Goal: Book appointment/travel/reservation

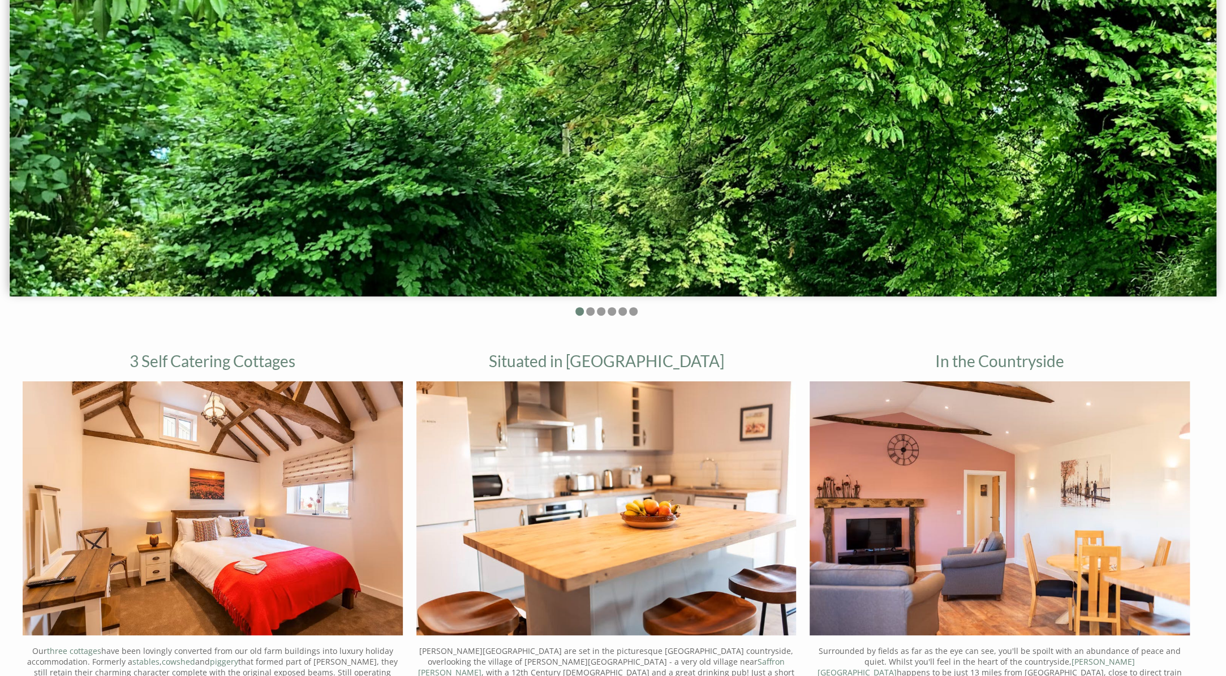
scroll to position [396, 0]
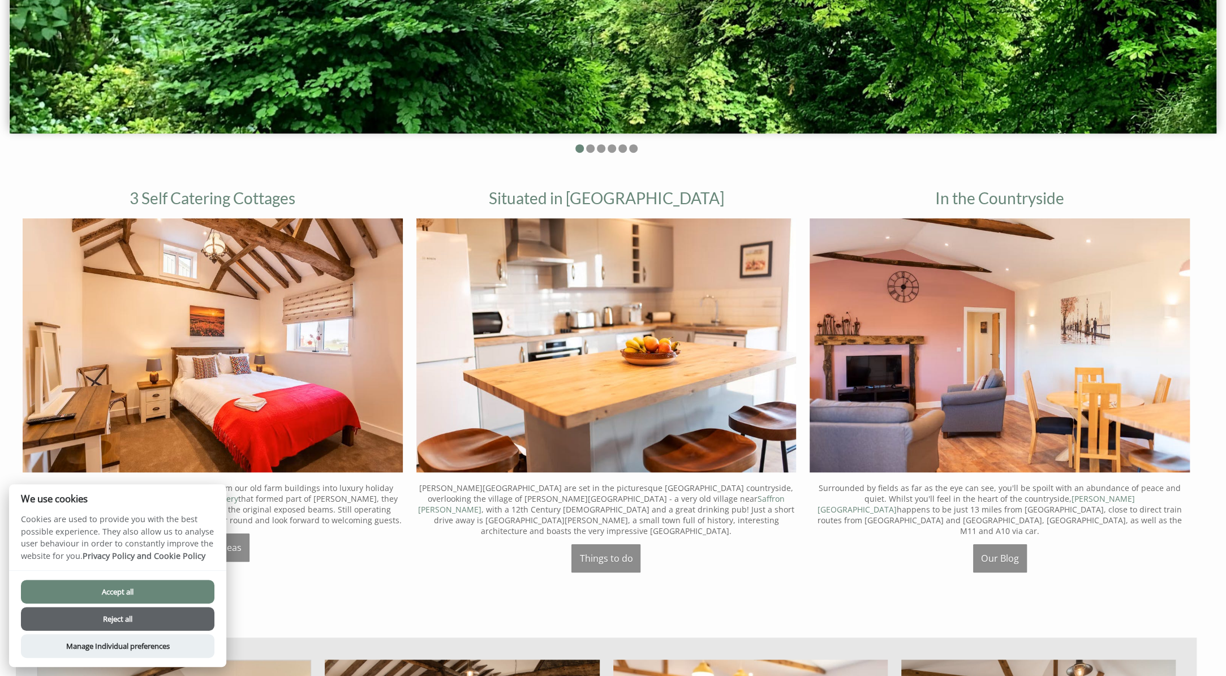
click at [123, 614] on button "Reject all" at bounding box center [118, 619] width 194 height 24
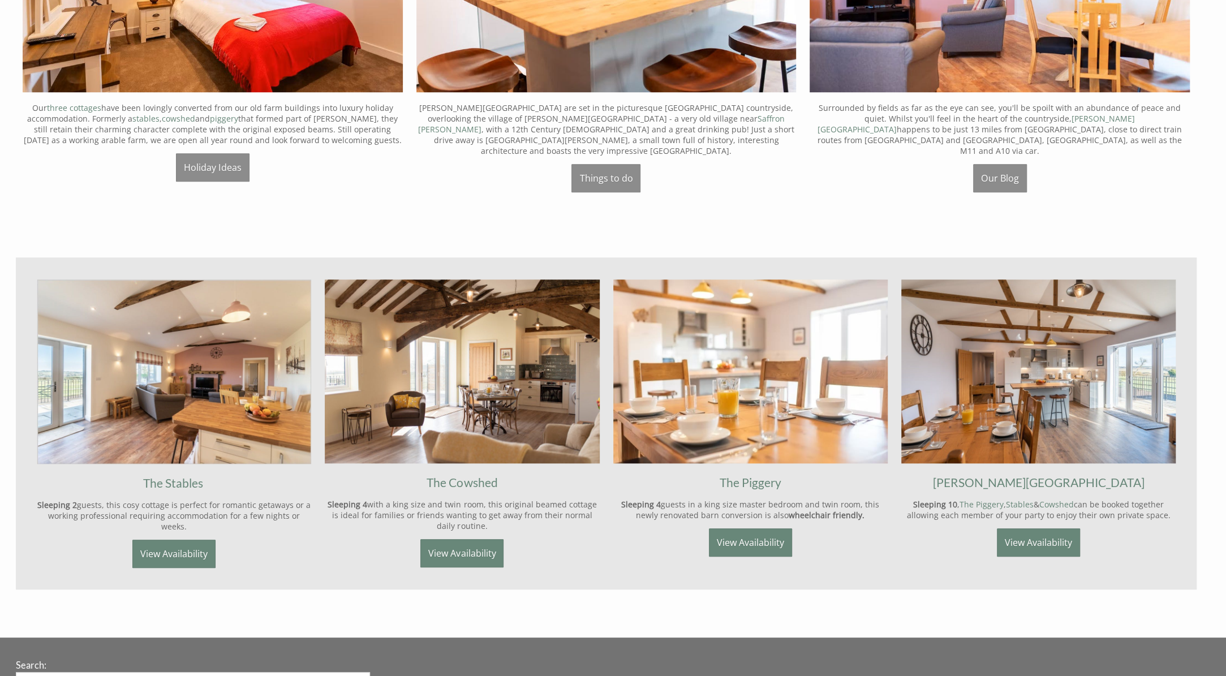
scroll to position [781, 0]
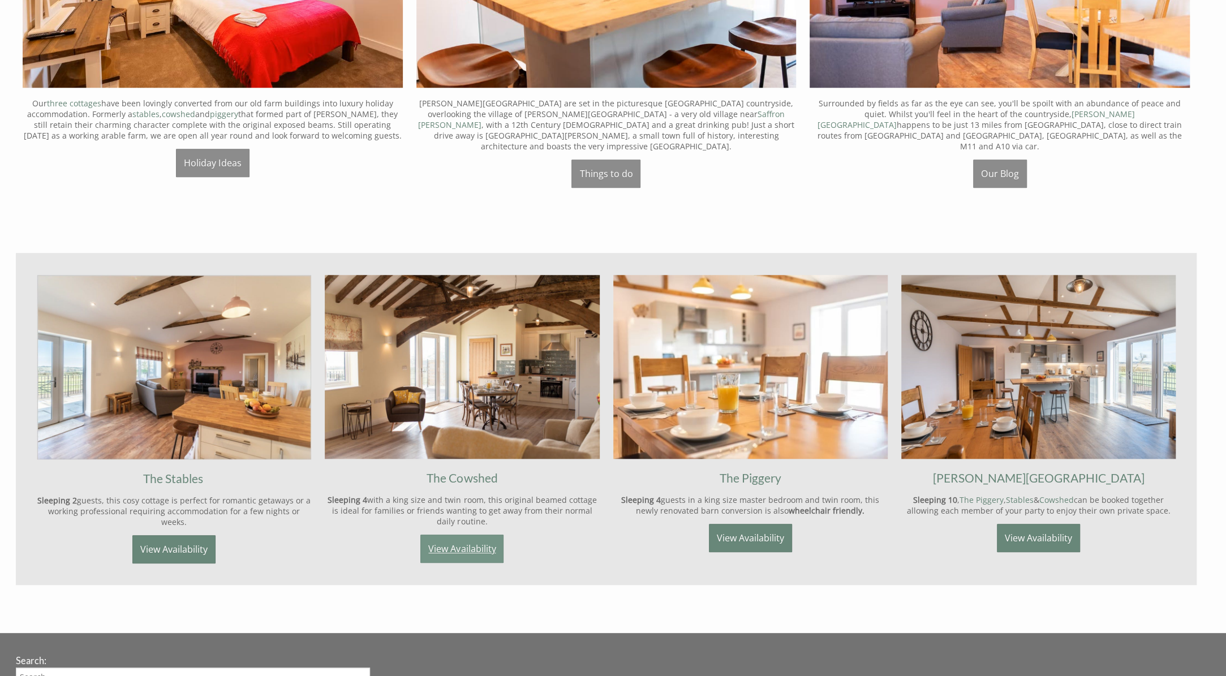
click at [457, 539] on link "View Availability" at bounding box center [461, 549] width 83 height 28
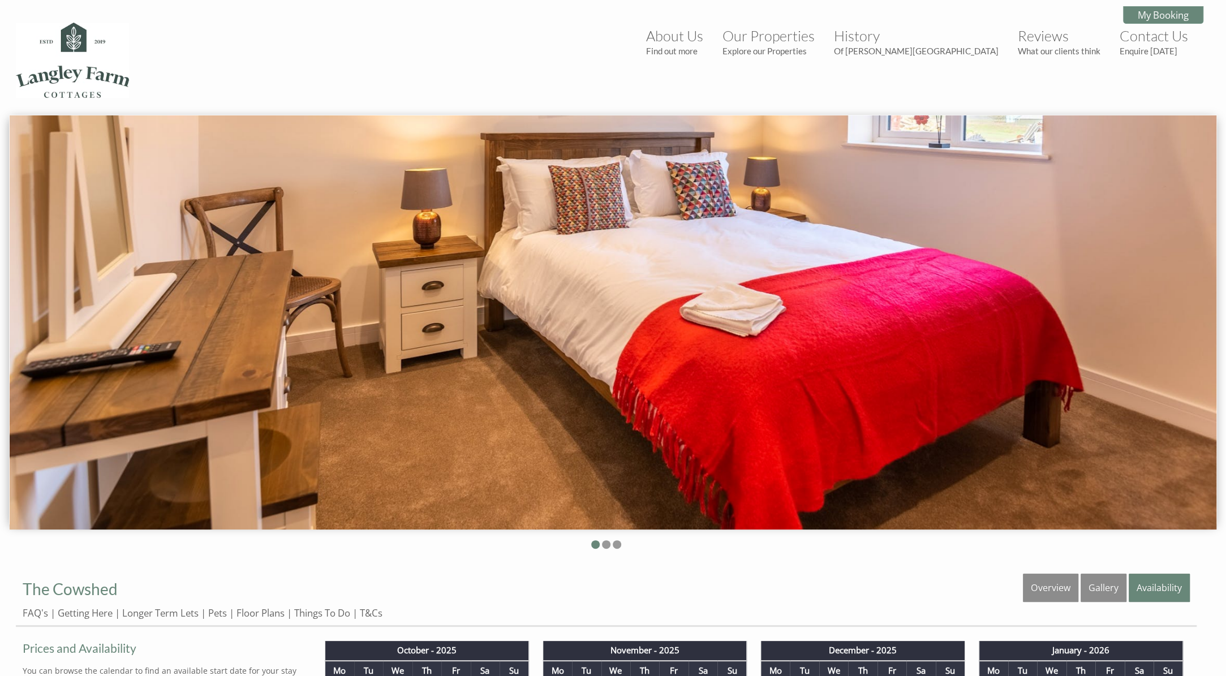
scroll to position [781, 0]
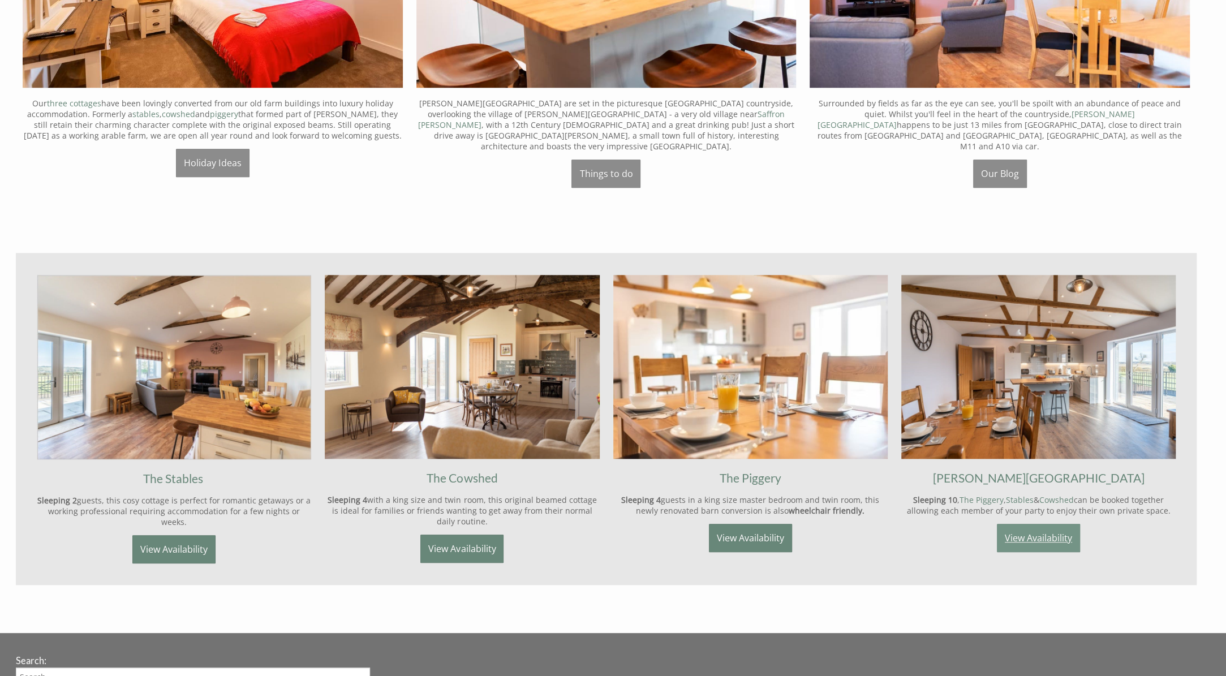
click at [1057, 524] on link "View Availability" at bounding box center [1038, 538] width 83 height 28
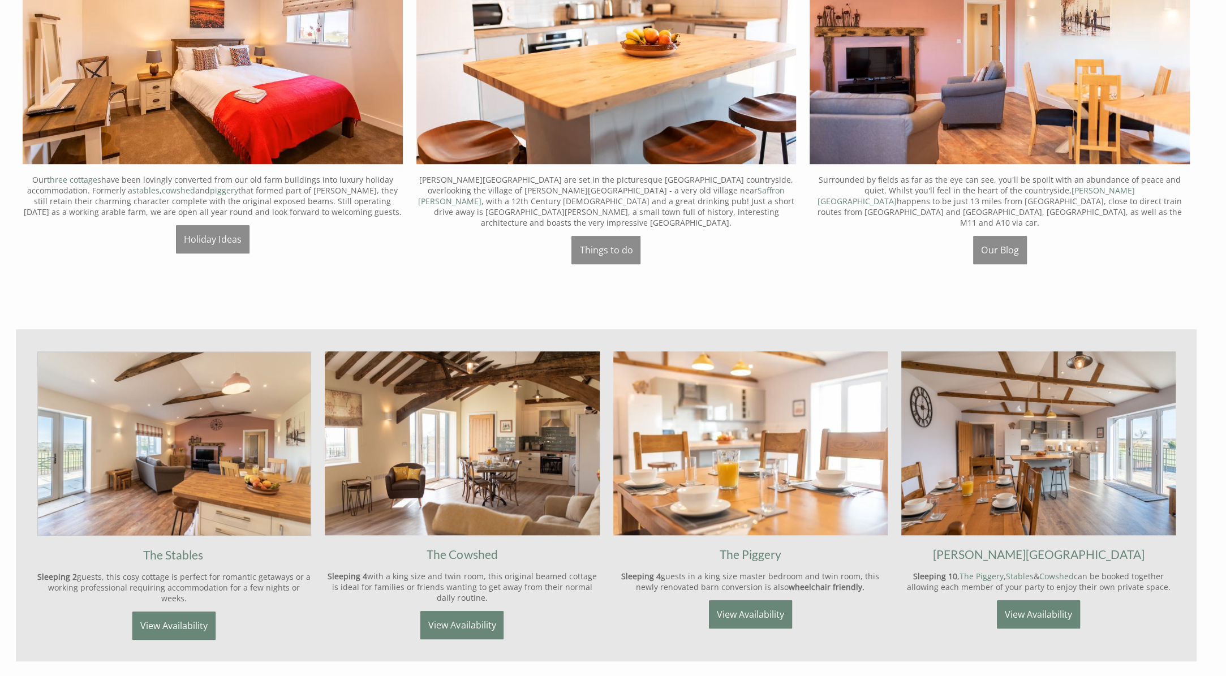
scroll to position [724, 0]
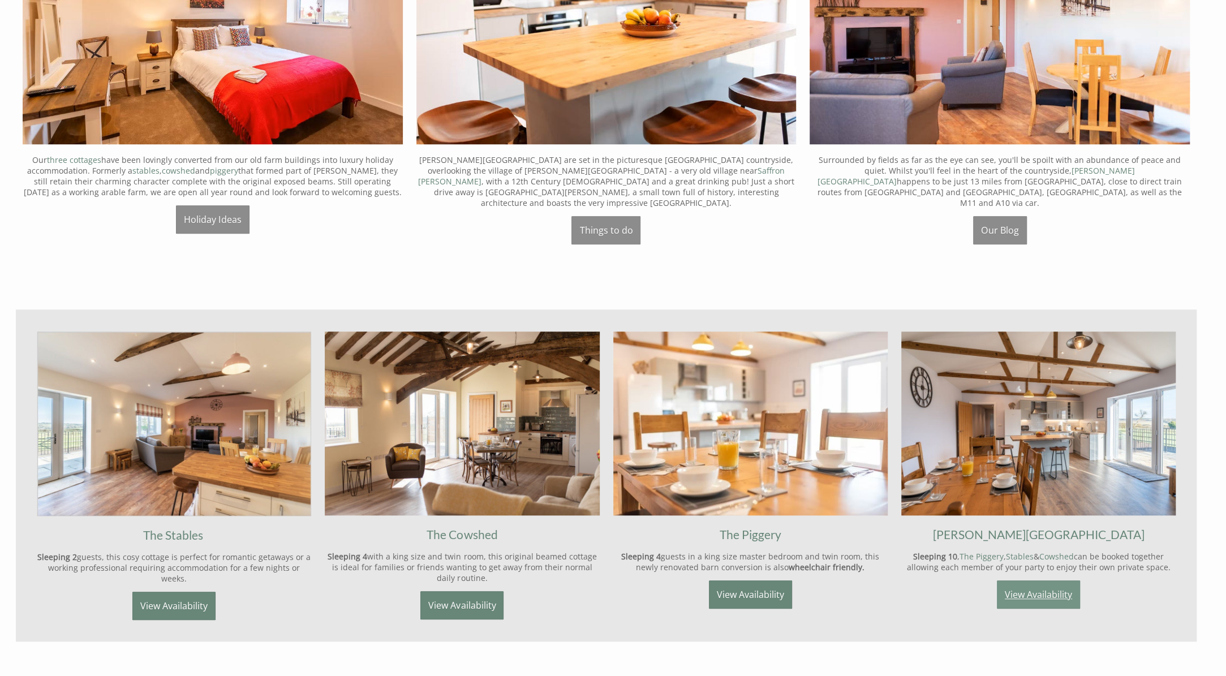
click at [1035, 586] on link "View Availability" at bounding box center [1038, 595] width 83 height 28
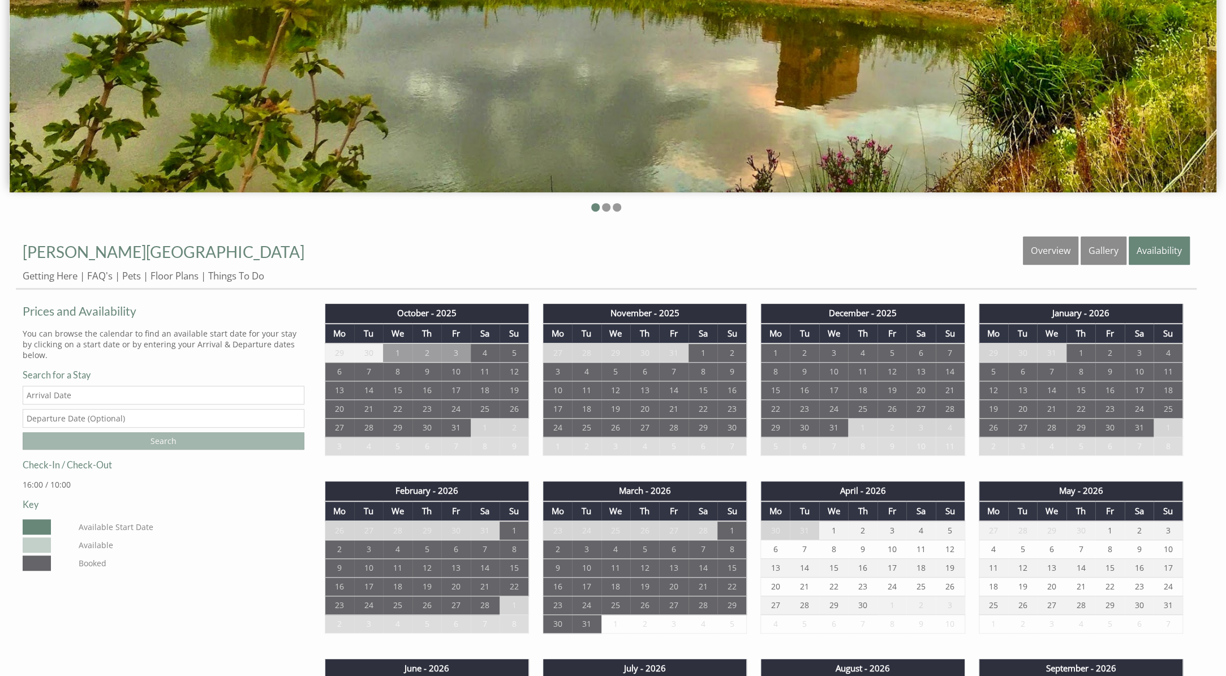
scroll to position [340, 0]
